Goal: Entertainment & Leisure: Browse casually

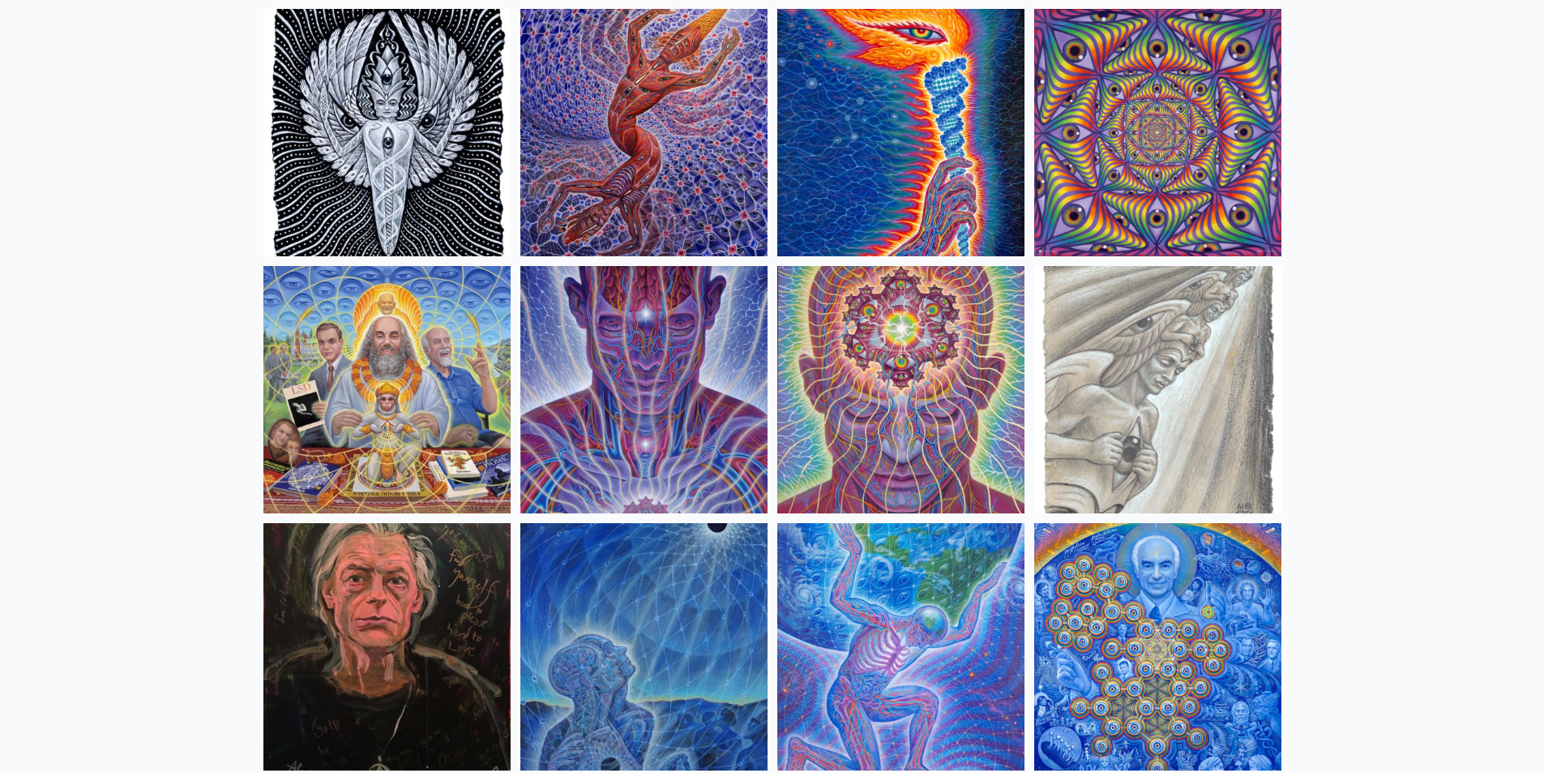
scroll to position [1784, 0]
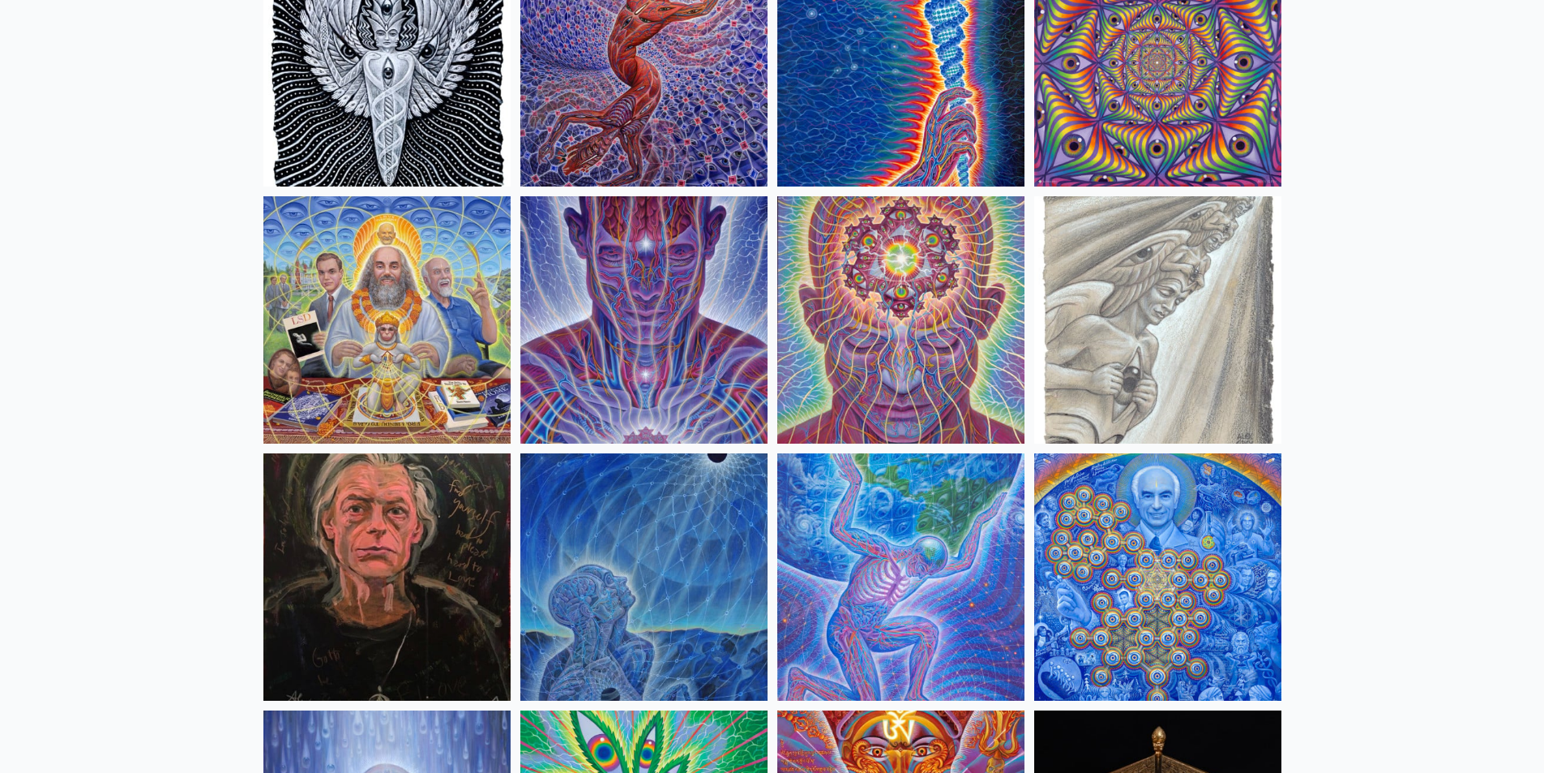
click at [418, 293] on img at bounding box center [386, 319] width 247 height 247
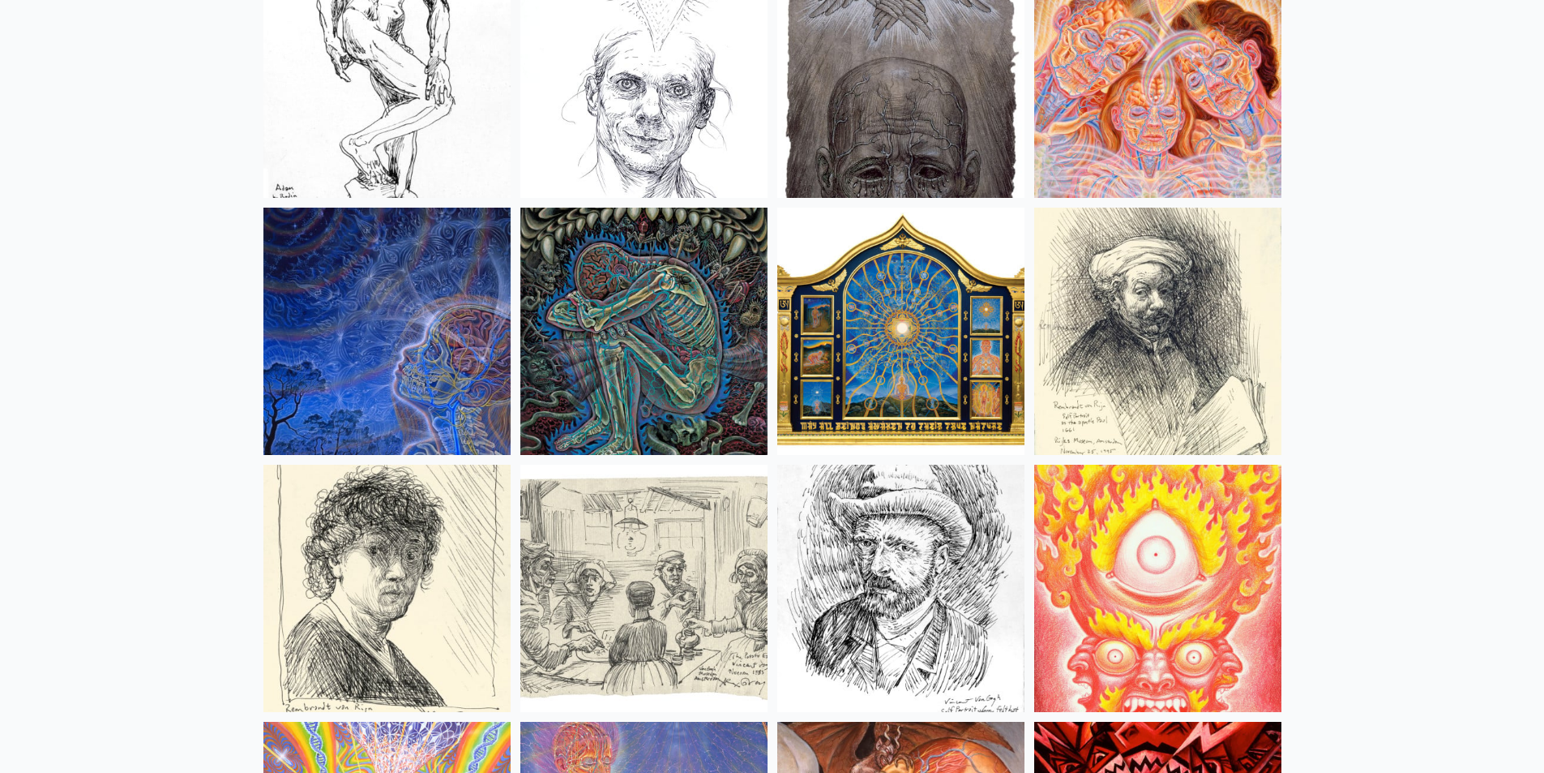
scroll to position [13376, 0]
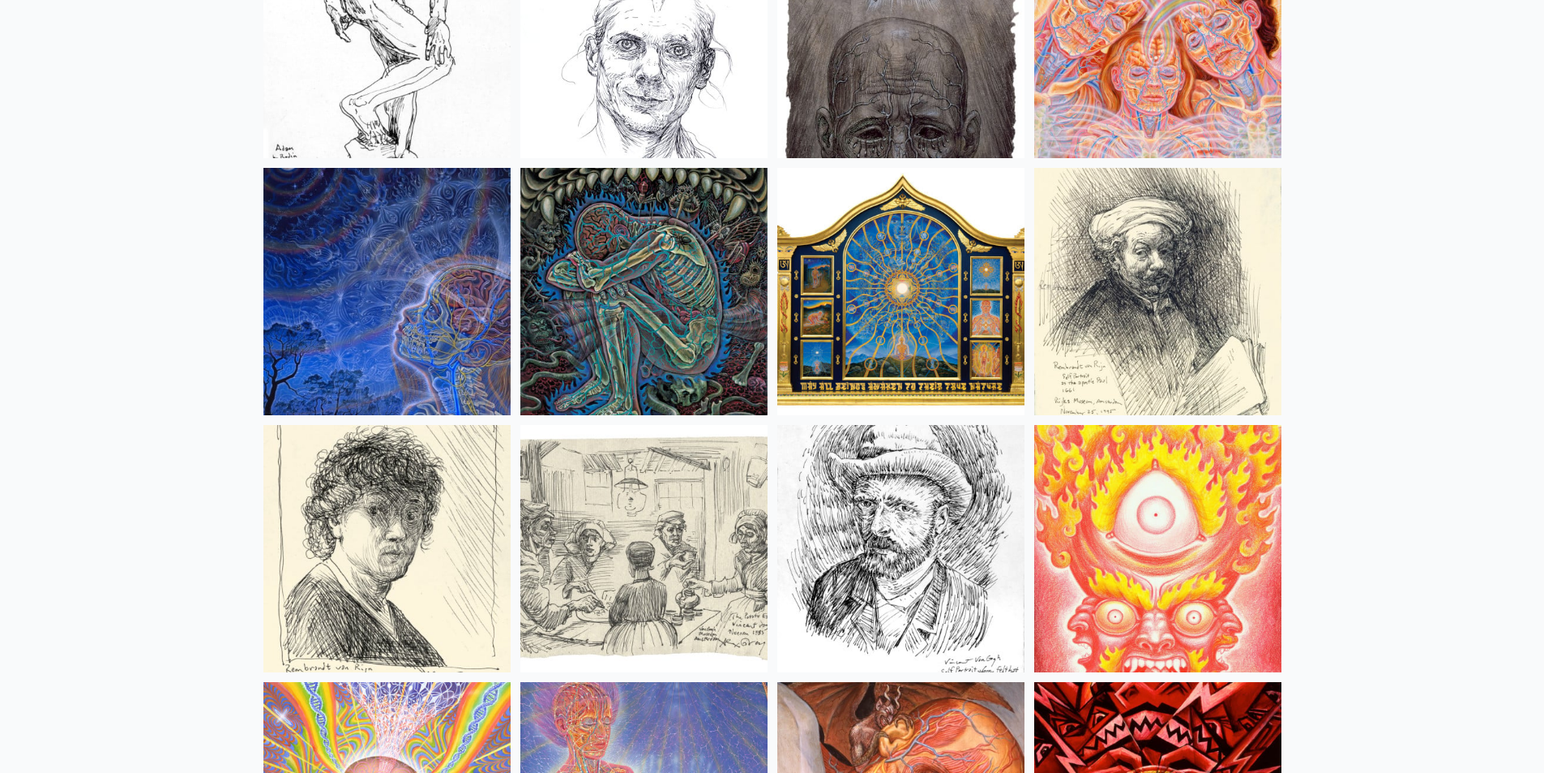
click at [632, 275] on img at bounding box center [643, 291] width 247 height 247
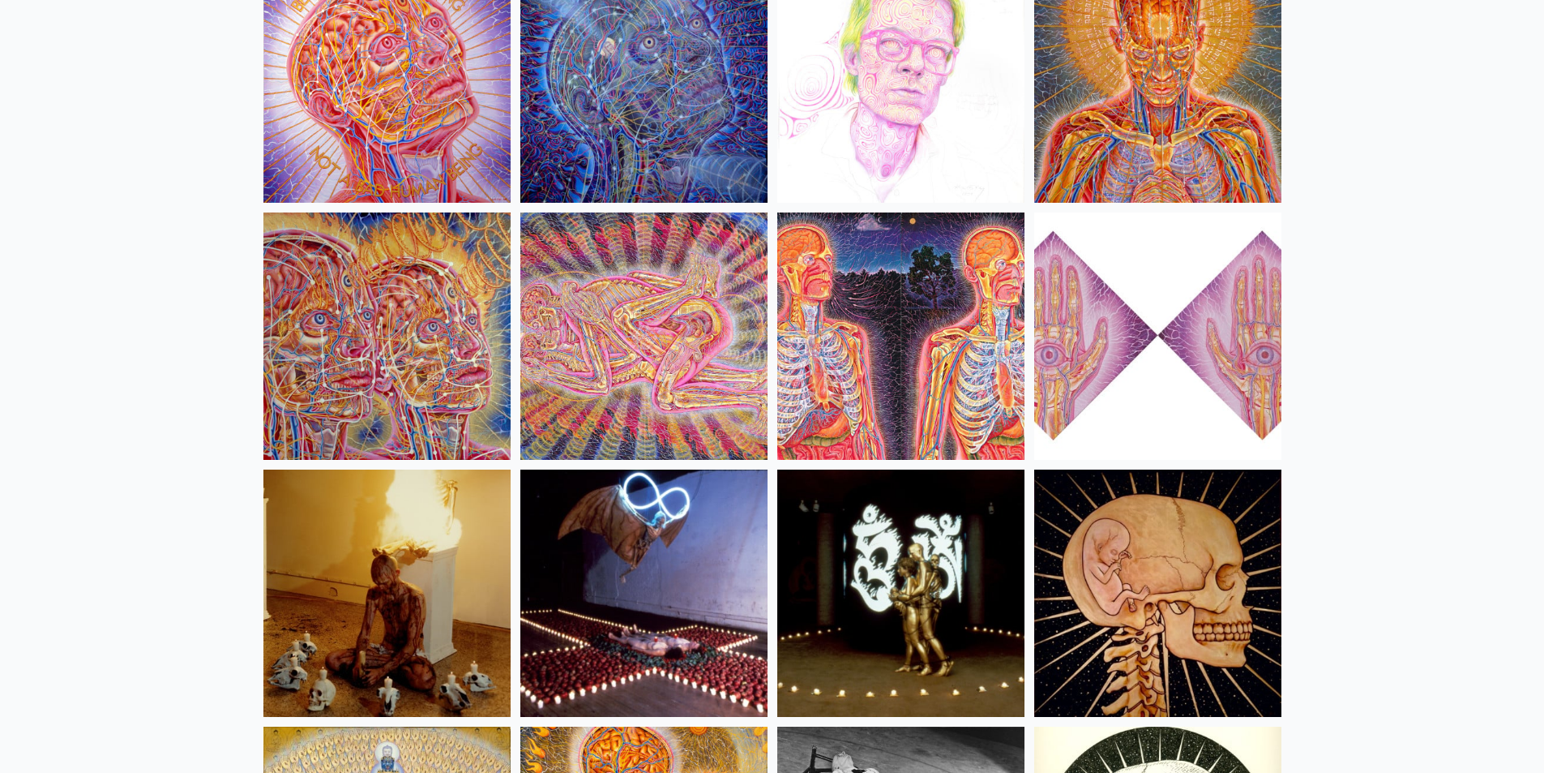
scroll to position [17997, 0]
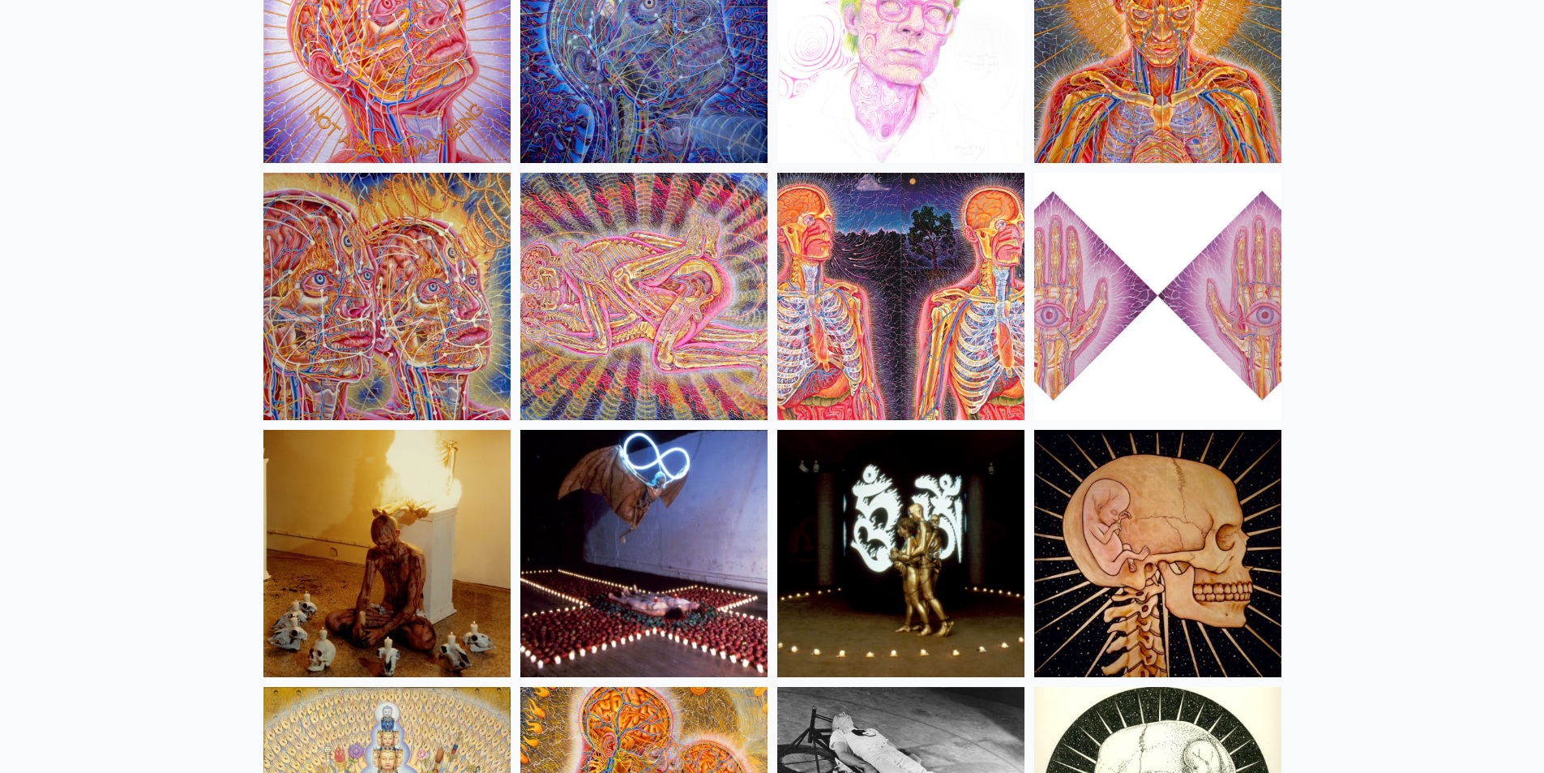
click at [879, 293] on img at bounding box center [900, 296] width 247 height 247
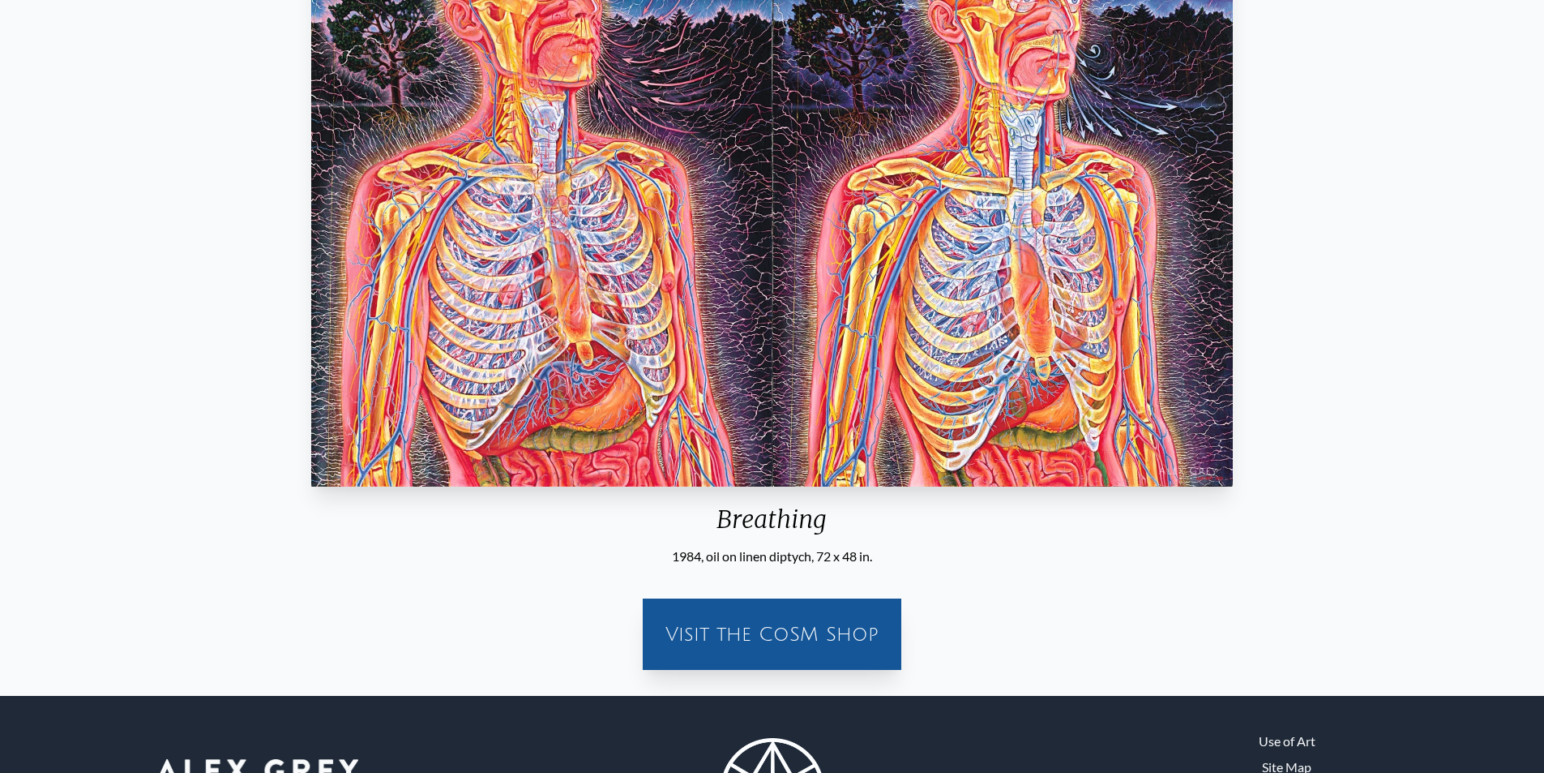
scroll to position [396, 0]
